Goal: Information Seeking & Learning: Find specific fact

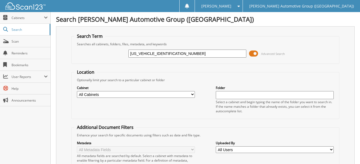
click at [170, 52] on input "[US_VEHICLE_IDENTIFICATION_NUMBER]" at bounding box center [187, 54] width 118 height 8
paste input "[US_VEHICLE_IDENTIFICATION_NUMBER]"
type input "[US_VEHICLE_IDENTIFICATION_NUMBER]"
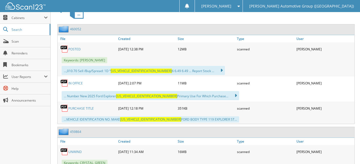
scroll to position [268, 0]
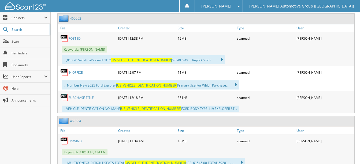
click at [71, 39] on link "POSTED" at bounding box center [74, 38] width 12 height 5
